Goal: Find specific fact: Find specific fact

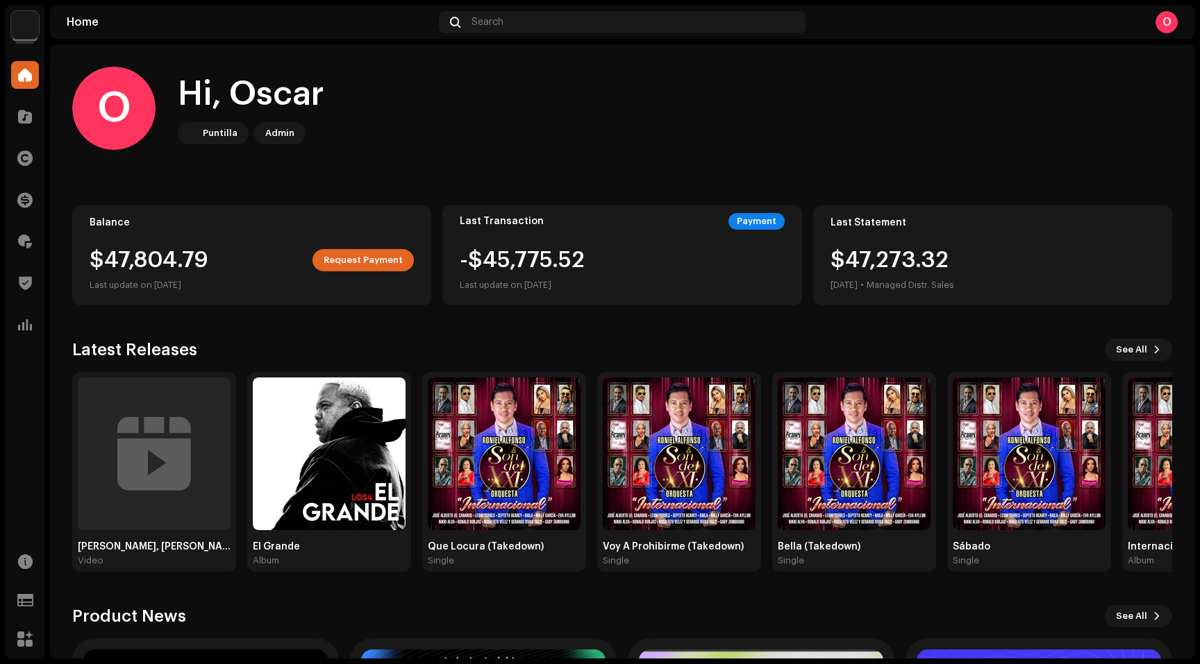
click at [22, 22] on img at bounding box center [25, 25] width 28 height 28
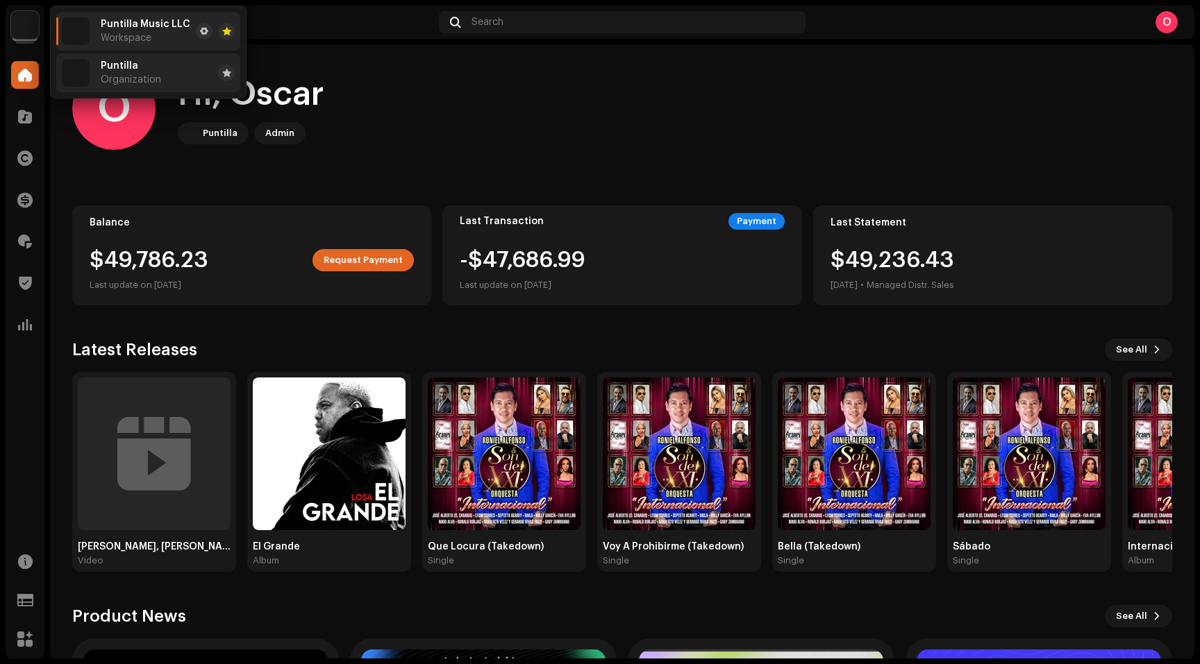
click at [112, 72] on div "Puntilla Organization" at bounding box center [131, 72] width 60 height 25
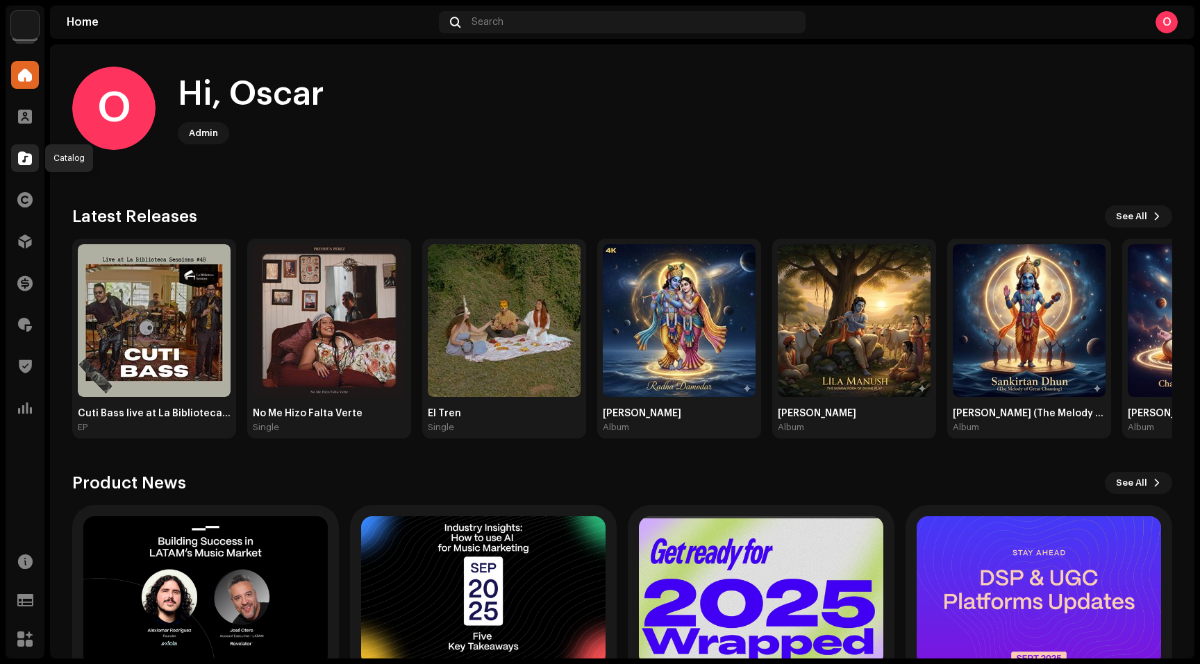
click at [28, 162] on span at bounding box center [25, 158] width 14 height 11
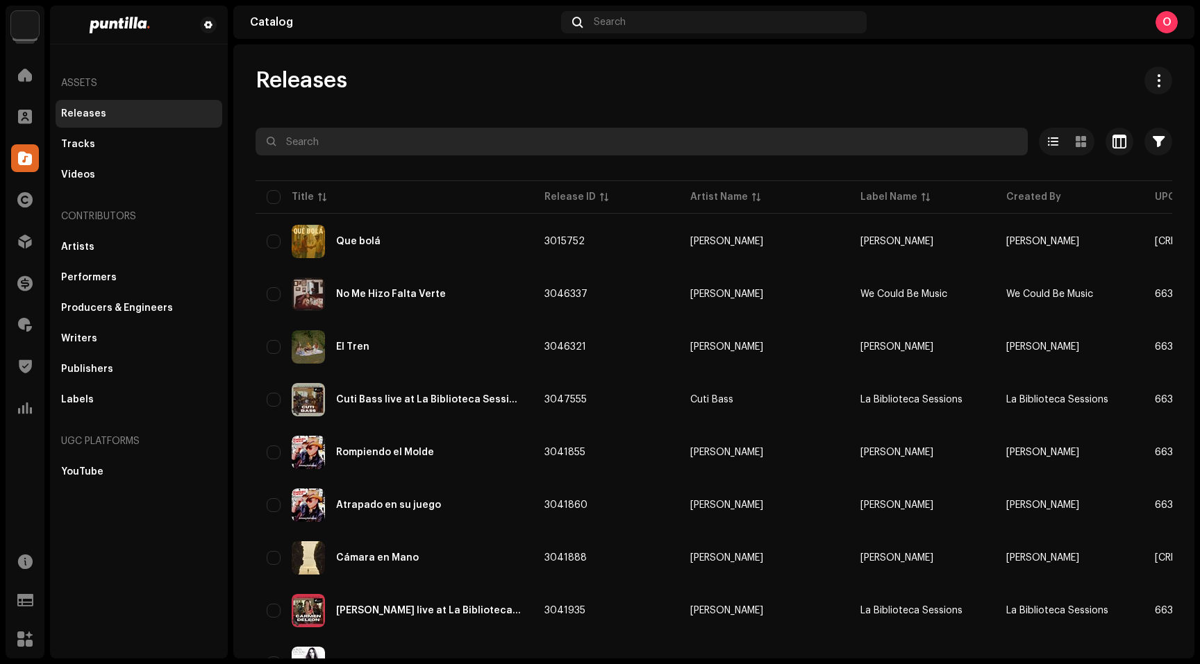
click at [351, 142] on input "text" at bounding box center [641, 142] width 772 height 28
paste input "2678714"
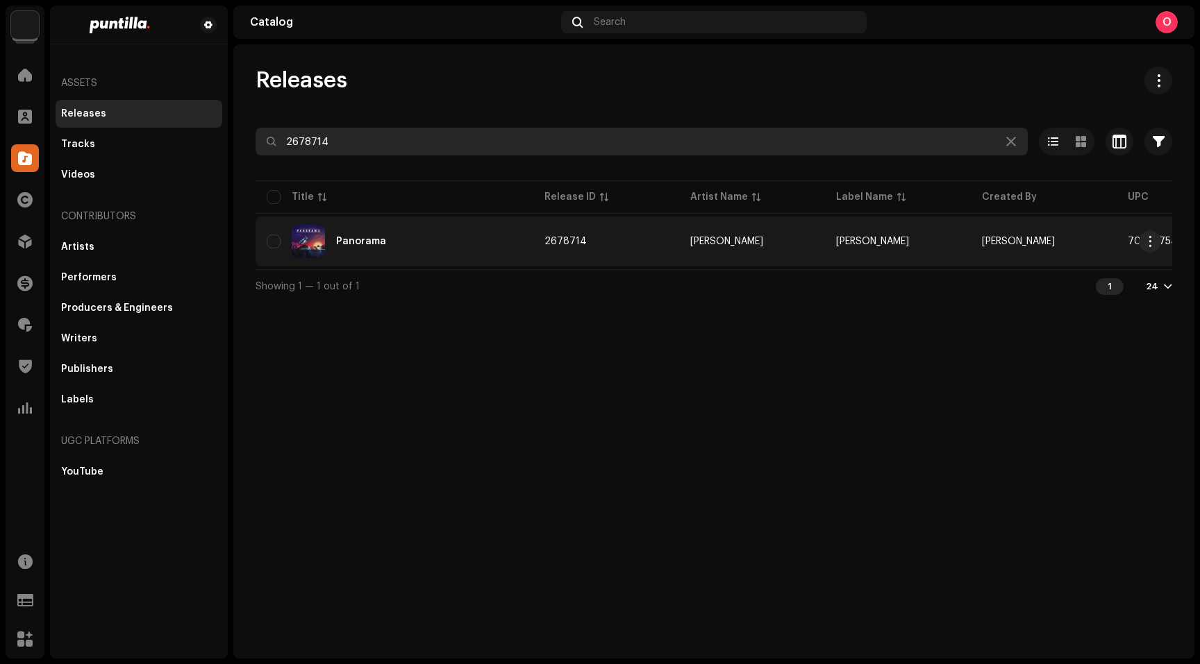
type input "2678714"
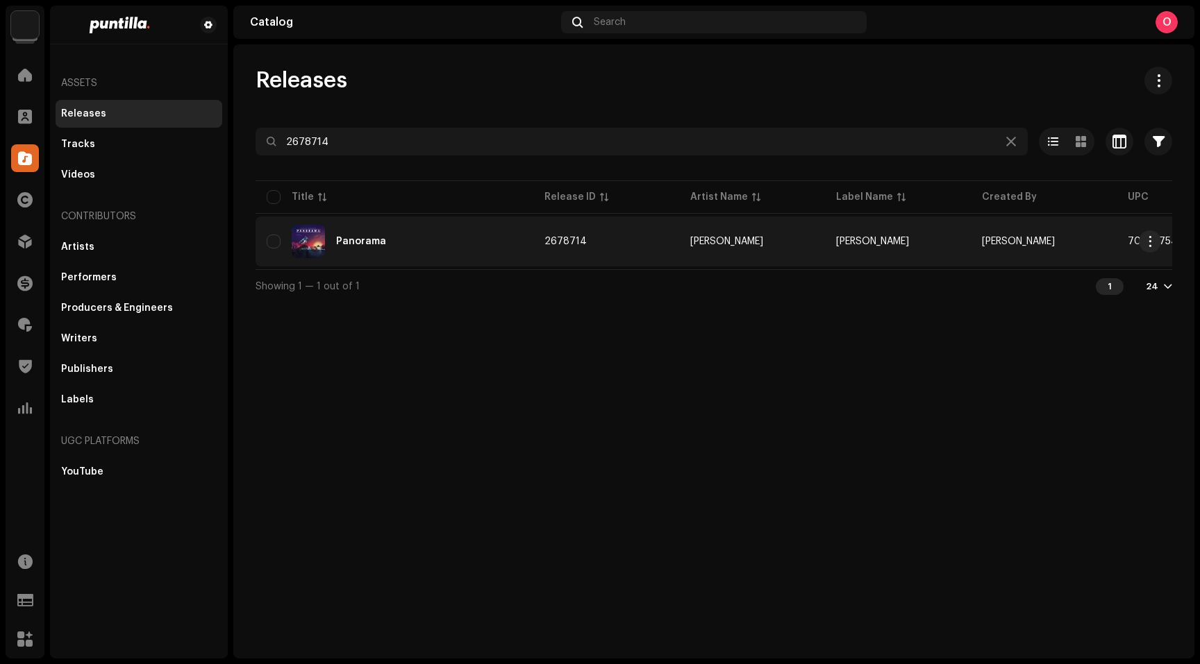
click at [371, 240] on div "Panorama" at bounding box center [361, 242] width 50 height 10
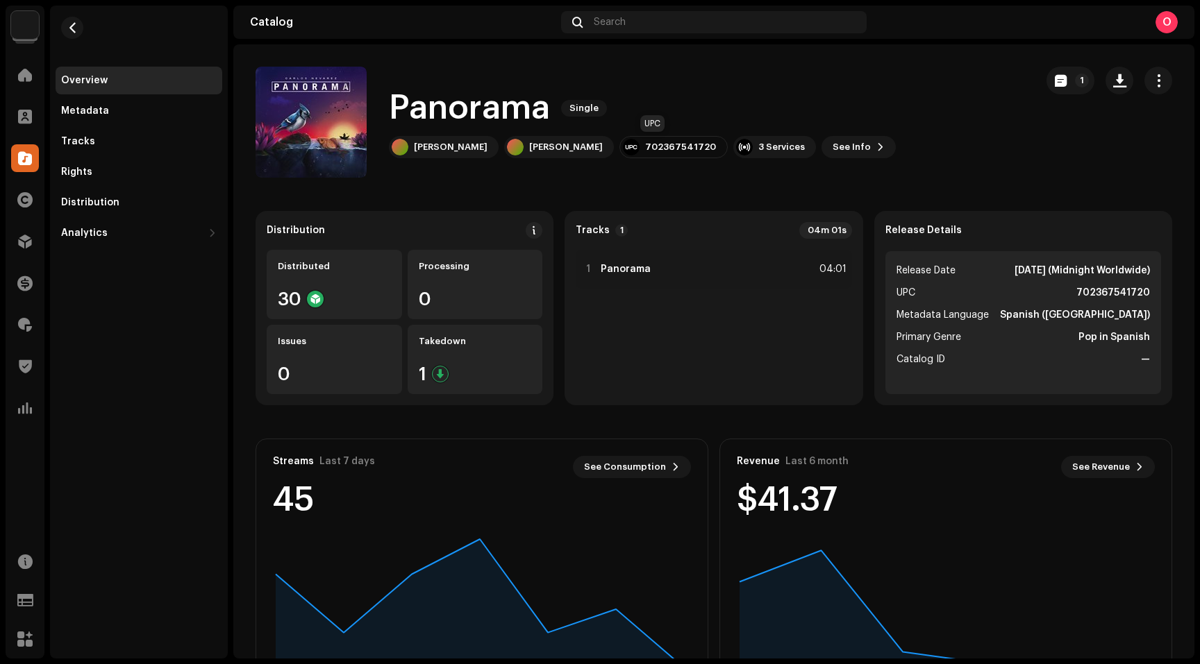
click at [653, 146] on div "702367541720" at bounding box center [680, 147] width 71 height 11
click at [109, 149] on div "Tracks" at bounding box center [139, 142] width 167 height 28
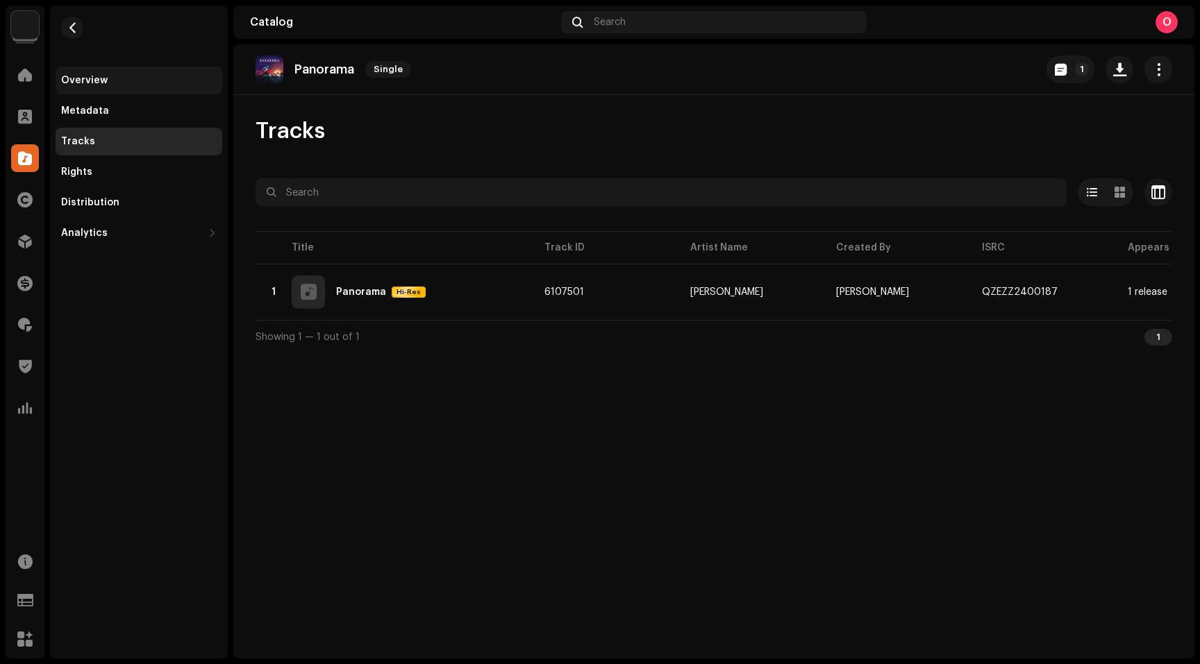
click at [106, 81] on div "Overview" at bounding box center [138, 80] width 155 height 11
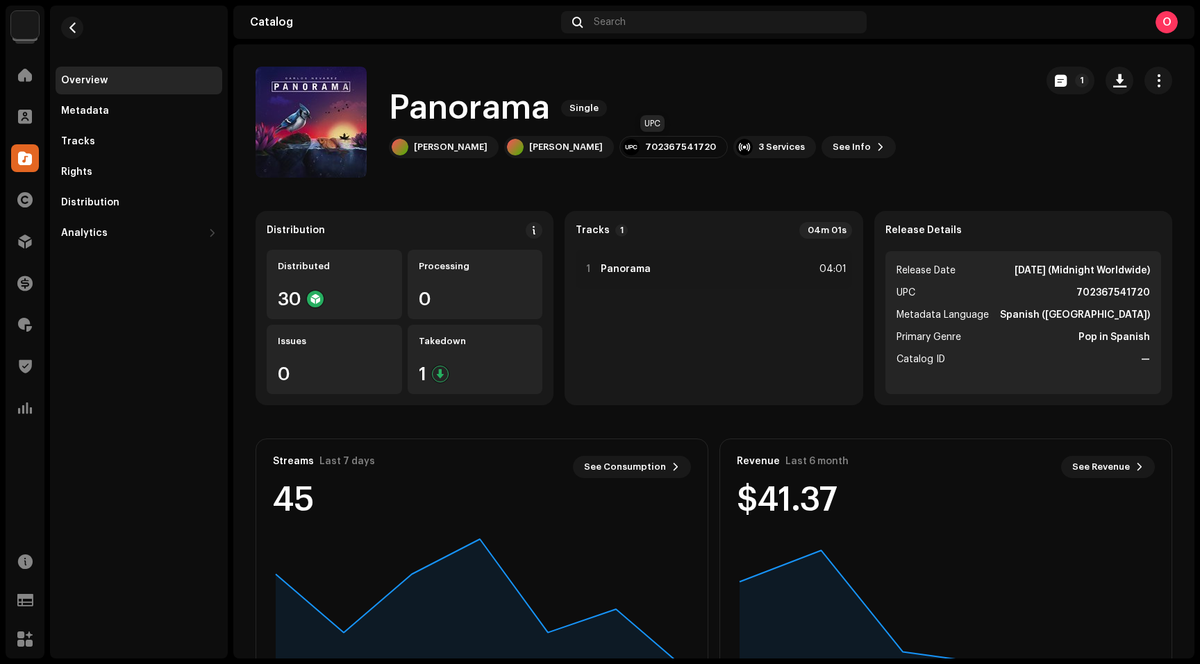
click at [662, 148] on div "702367541720" at bounding box center [680, 147] width 71 height 11
copy div "702367541720"
